Goal: Information Seeking & Learning: Check status

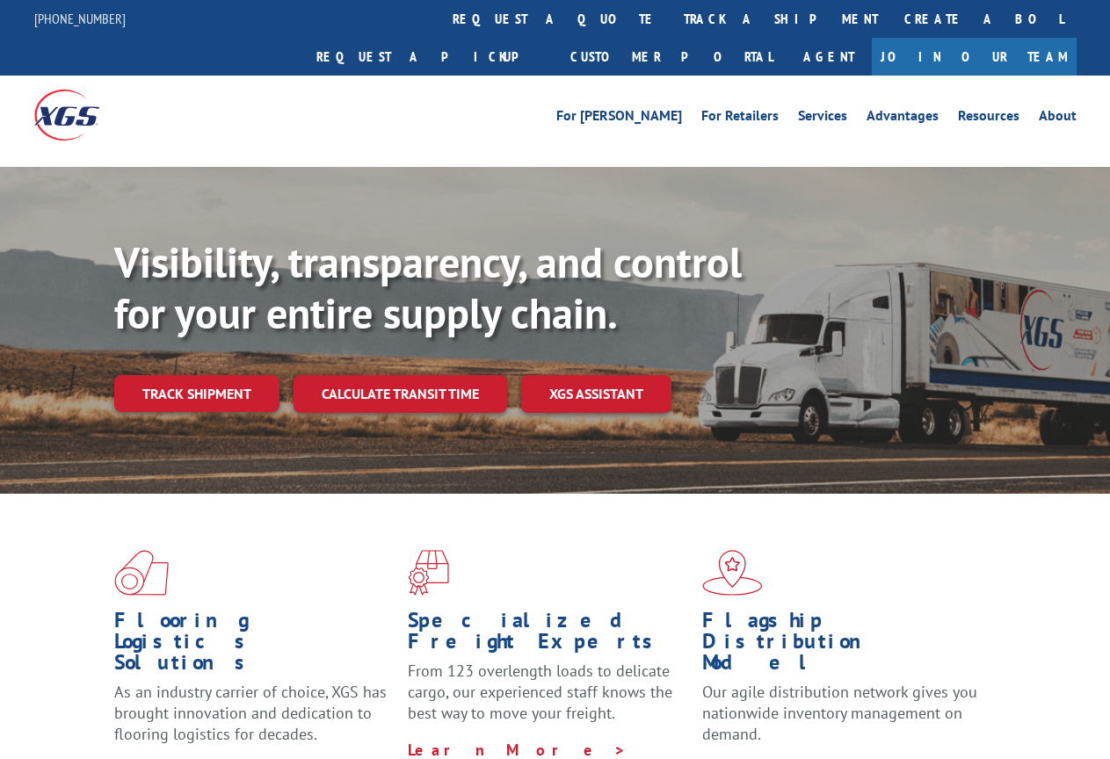
click at [671, 25] on link "track a shipment" at bounding box center [781, 19] width 221 height 38
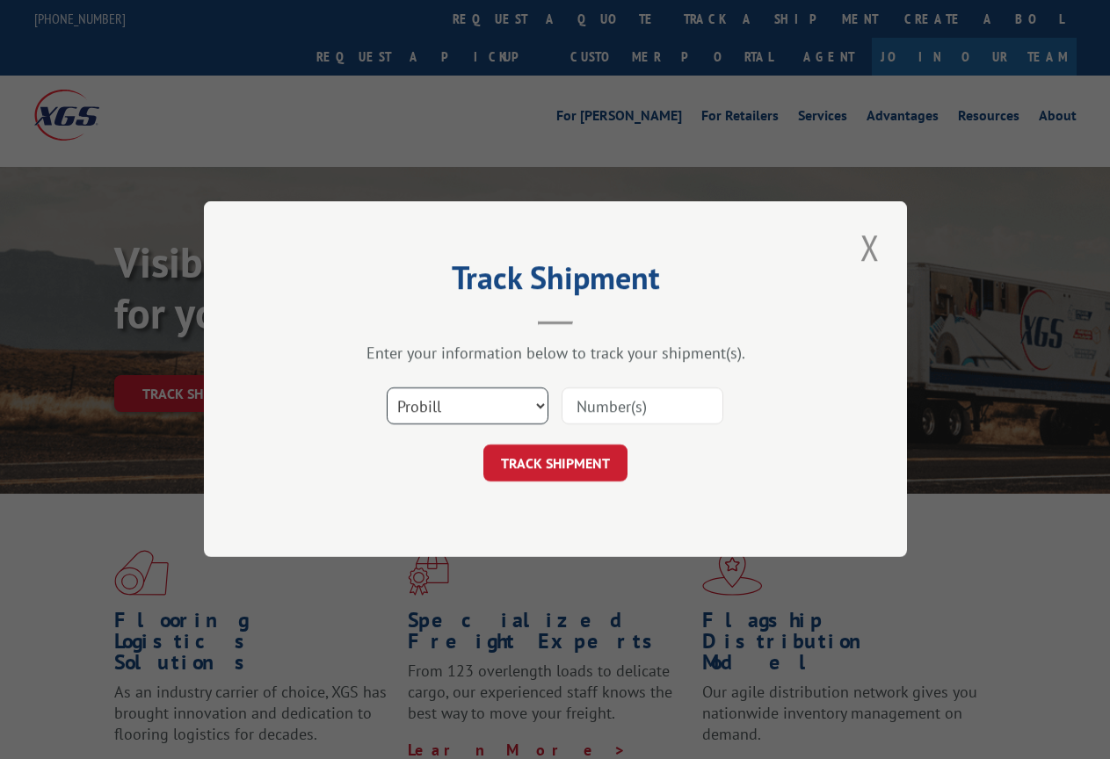
click at [489, 404] on select "Select category... Probill BOL PO" at bounding box center [468, 406] width 162 height 37
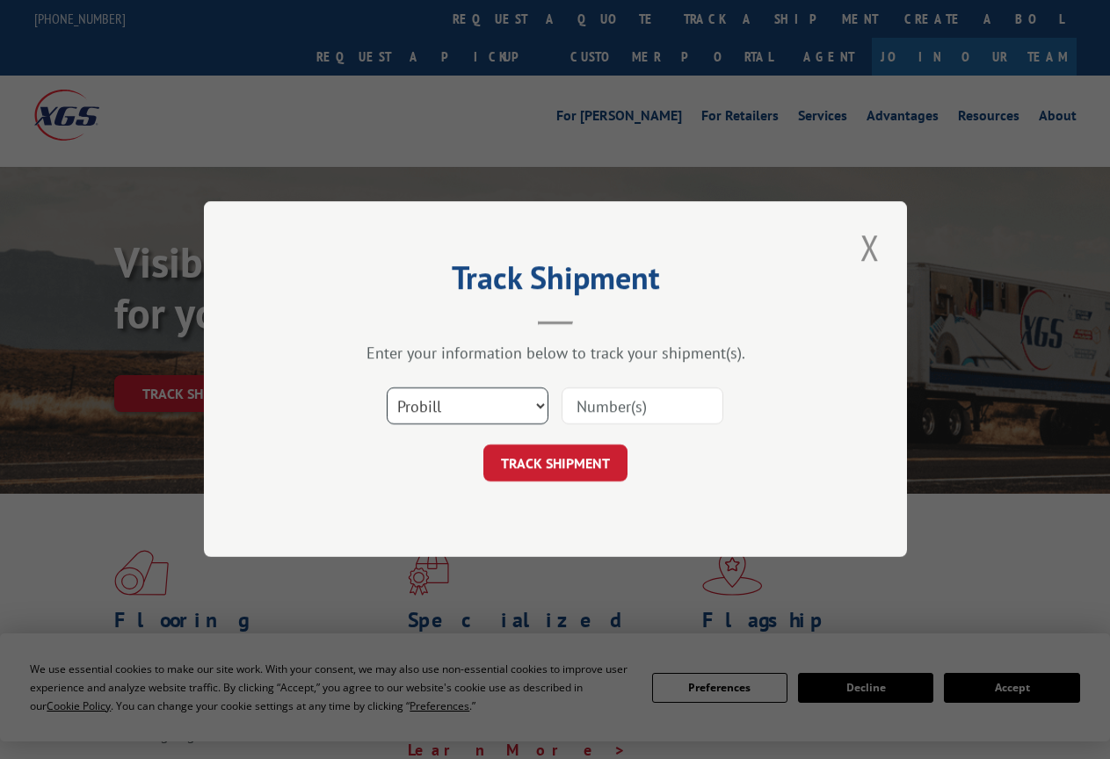
select select "po"
click at [387, 388] on select "Select category... Probill BOL PO" at bounding box center [468, 406] width 162 height 37
click at [591, 413] on input at bounding box center [643, 406] width 162 height 37
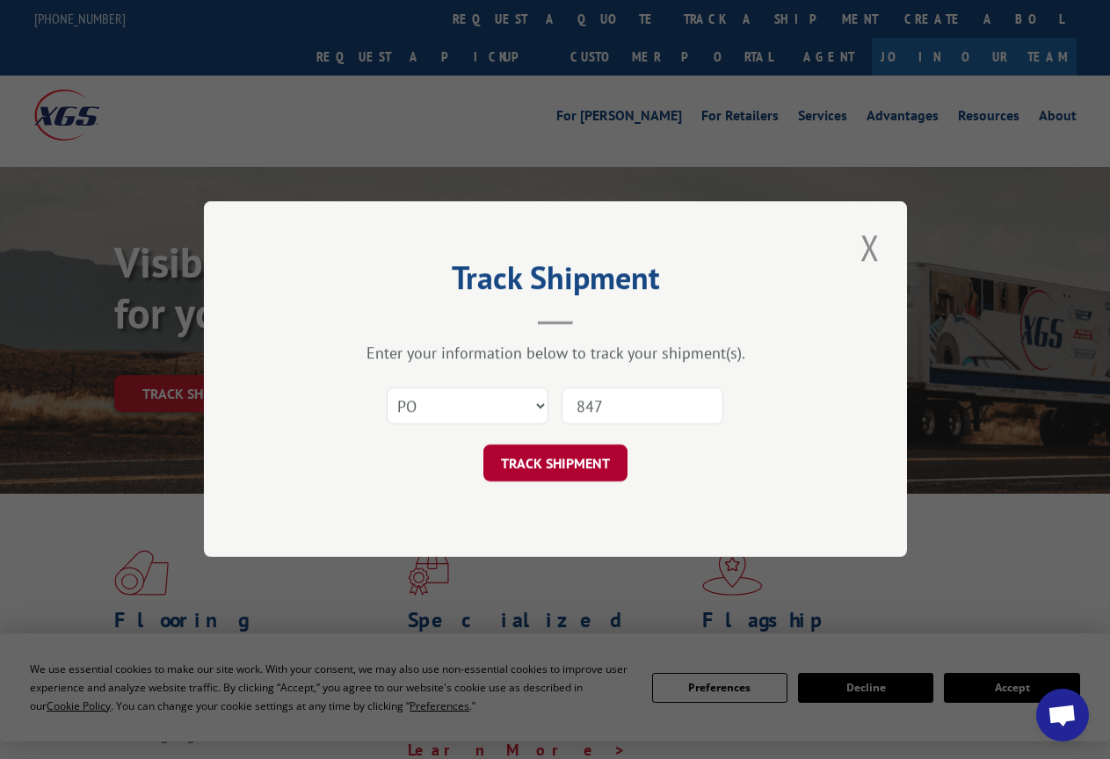
type input "847"
click at [572, 465] on button "TRACK SHIPMENT" at bounding box center [555, 464] width 144 height 37
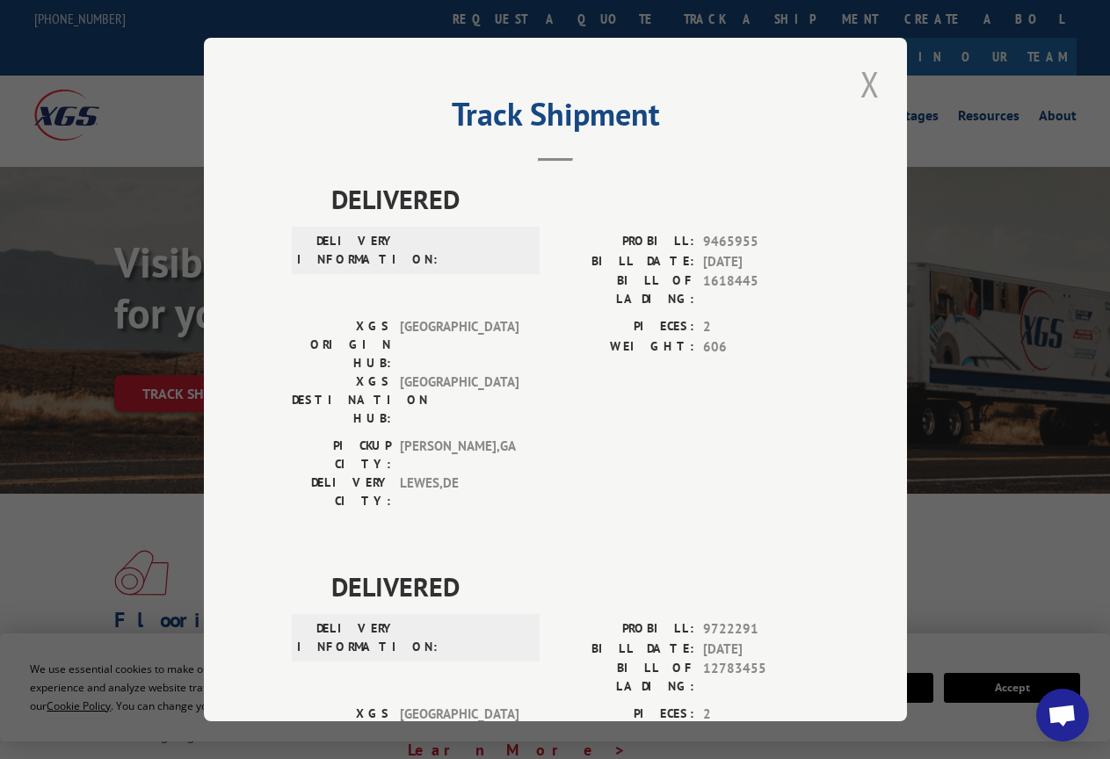
click at [862, 91] on button "Close modal" at bounding box center [870, 84] width 30 height 48
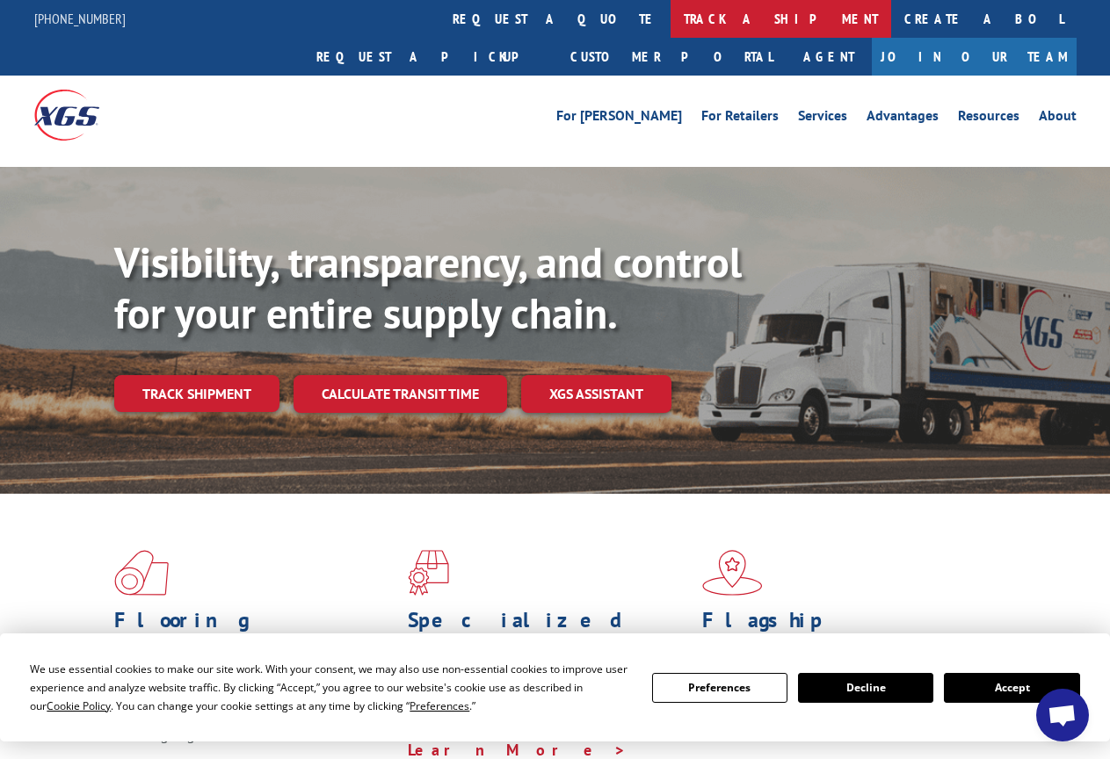
click at [671, 13] on link "track a shipment" at bounding box center [781, 19] width 221 height 38
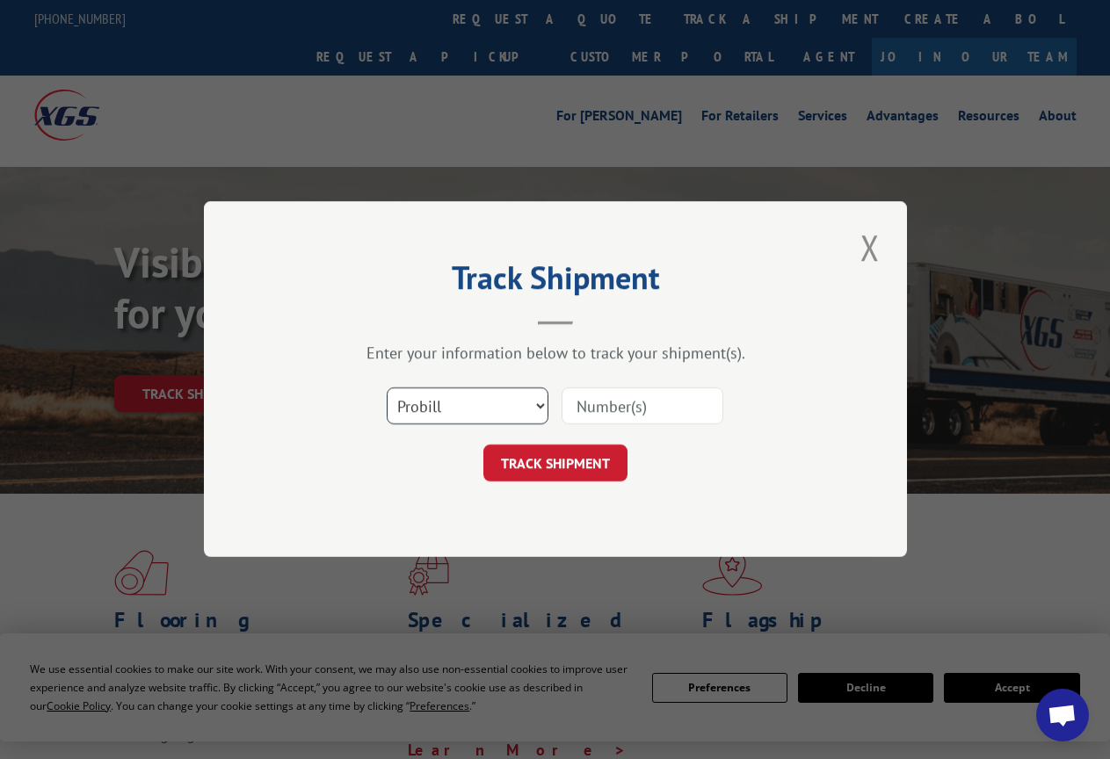
click at [439, 400] on select "Select category... Probill BOL PO" at bounding box center [468, 406] width 162 height 37
select select "bol"
click at [387, 388] on select "Select category... Probill BOL PO" at bounding box center [468, 406] width 162 height 37
click at [606, 399] on input at bounding box center [643, 406] width 162 height 37
type input "2823464"
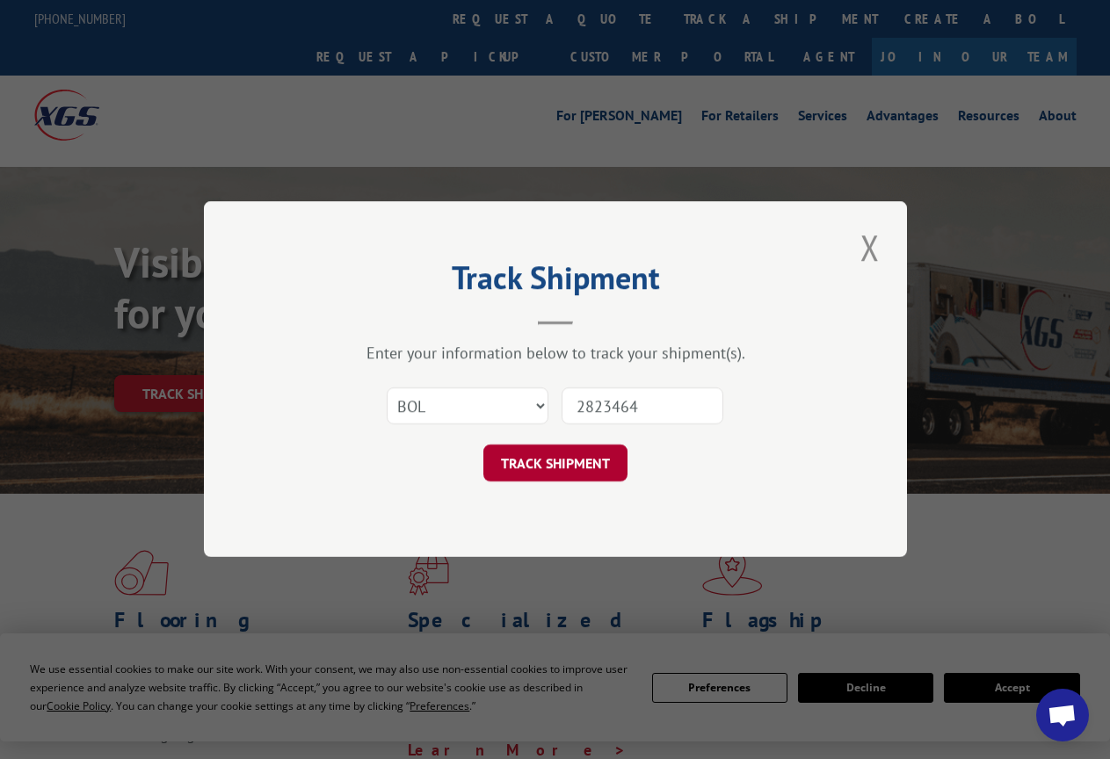
click at [527, 461] on button "TRACK SHIPMENT" at bounding box center [555, 464] width 144 height 37
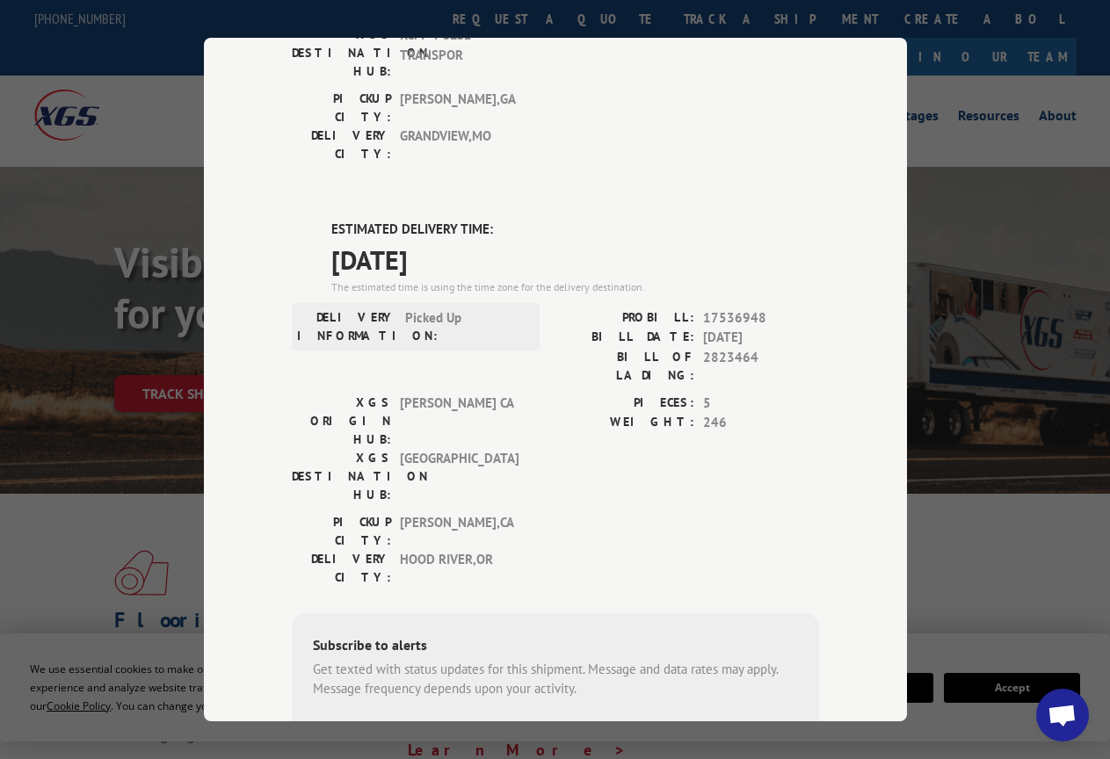
scroll to position [352, 0]
